Goal: Register for event/course

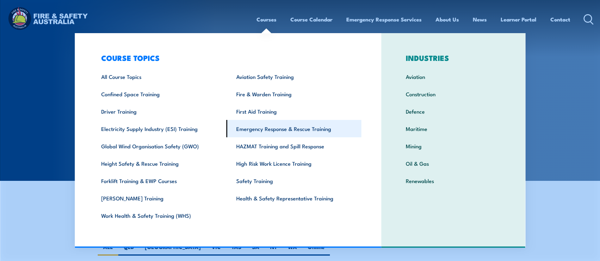
click at [259, 129] on link "Emergency Response & Rescue Training" at bounding box center [293, 128] width 135 height 17
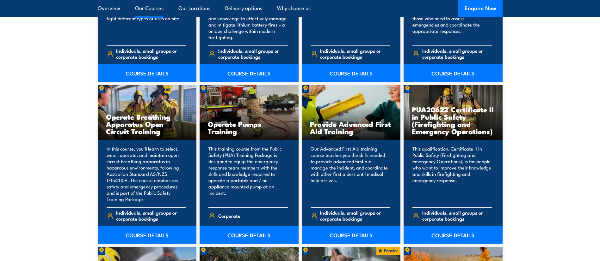
scroll to position [777, 0]
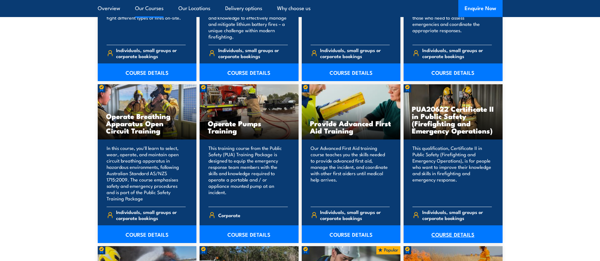
click at [445, 231] on link "COURSE DETAILS" at bounding box center [452, 235] width 99 height 18
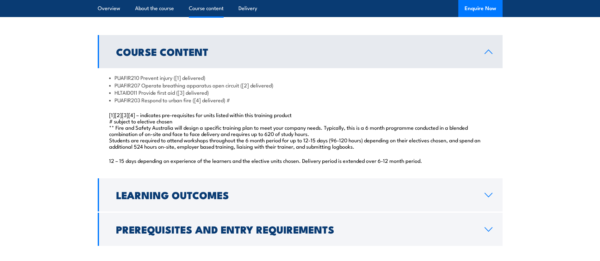
scroll to position [541, 0]
